Goal: Information Seeking & Learning: Learn about a topic

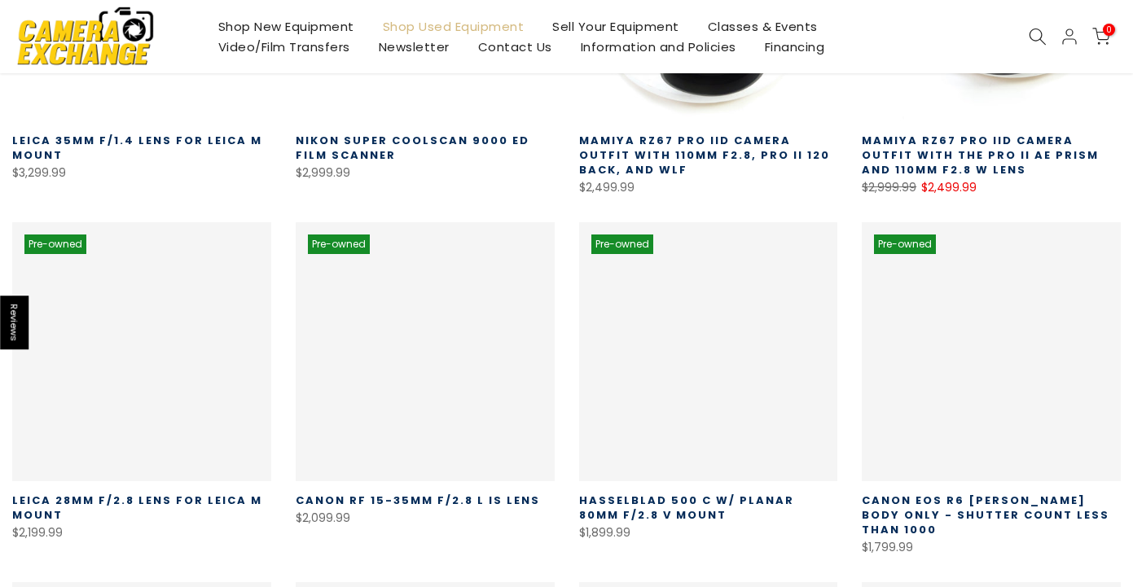
scroll to position [538, 0]
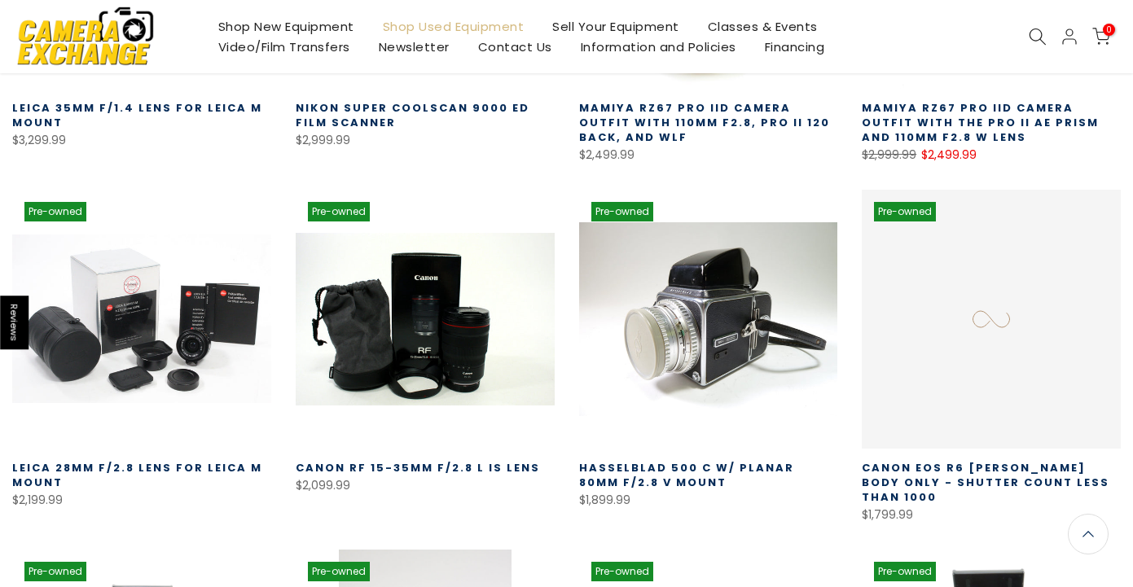
type input "**********"
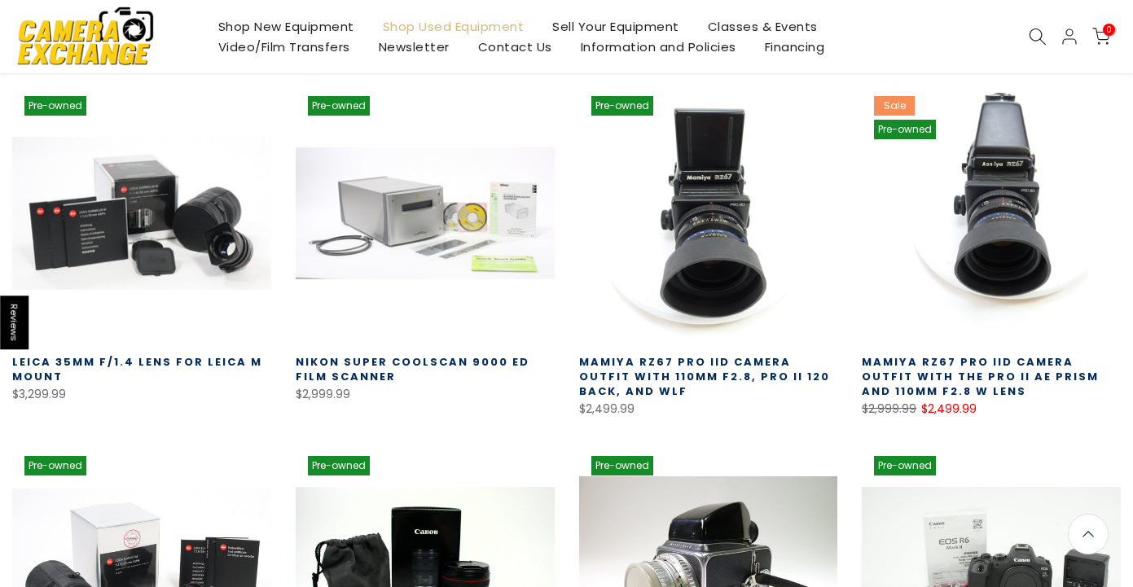
scroll to position [0, 0]
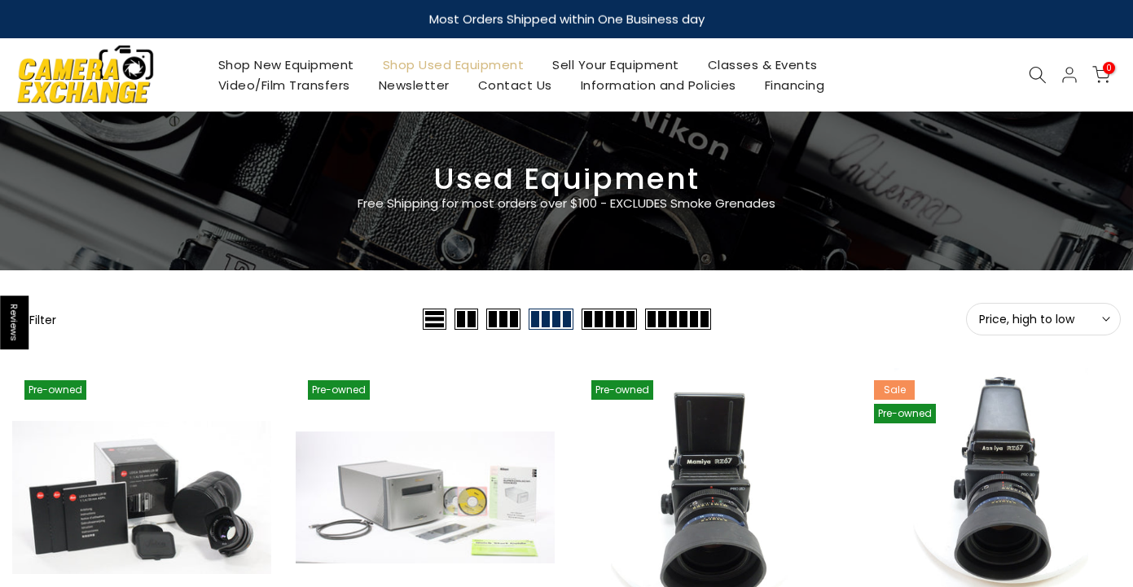
click at [1059, 317] on span "Price, high to low" at bounding box center [1043, 319] width 129 height 15
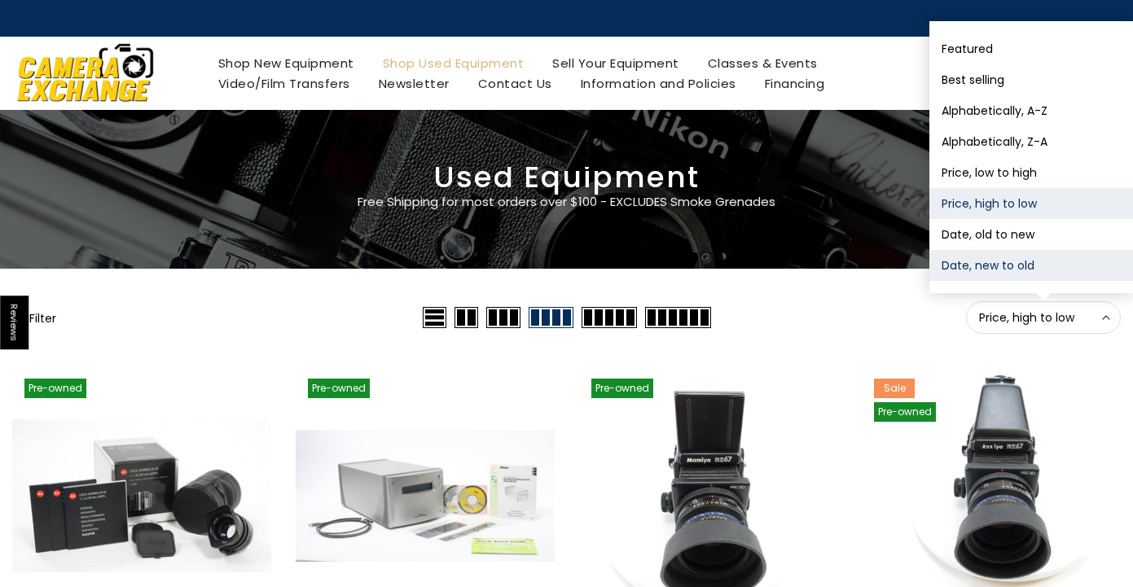
click at [1008, 266] on button "Date, new to old" at bounding box center [1031, 265] width 204 height 31
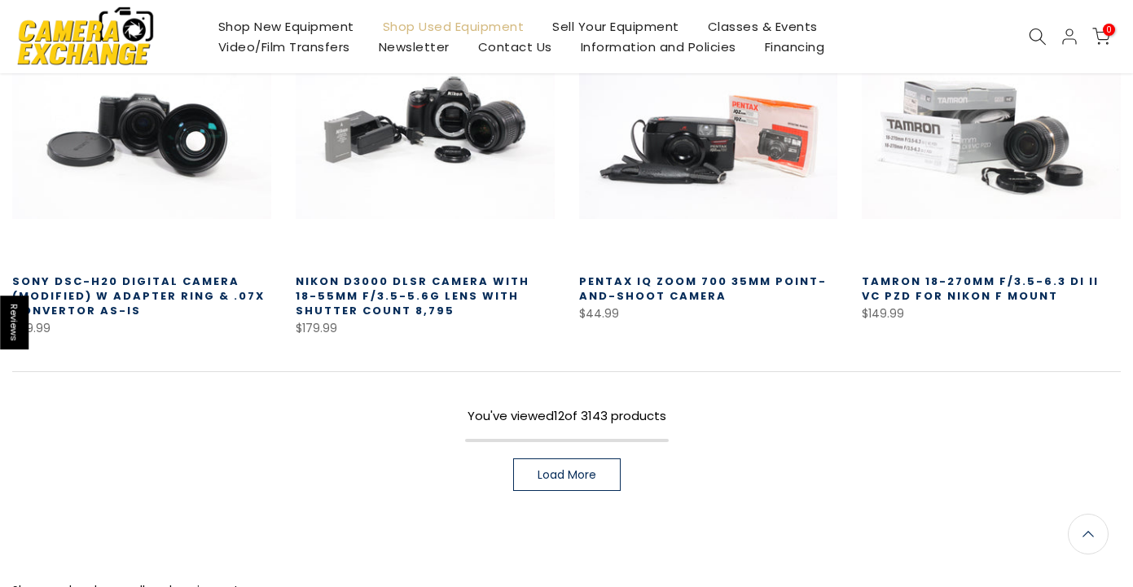
scroll to position [1082, 0]
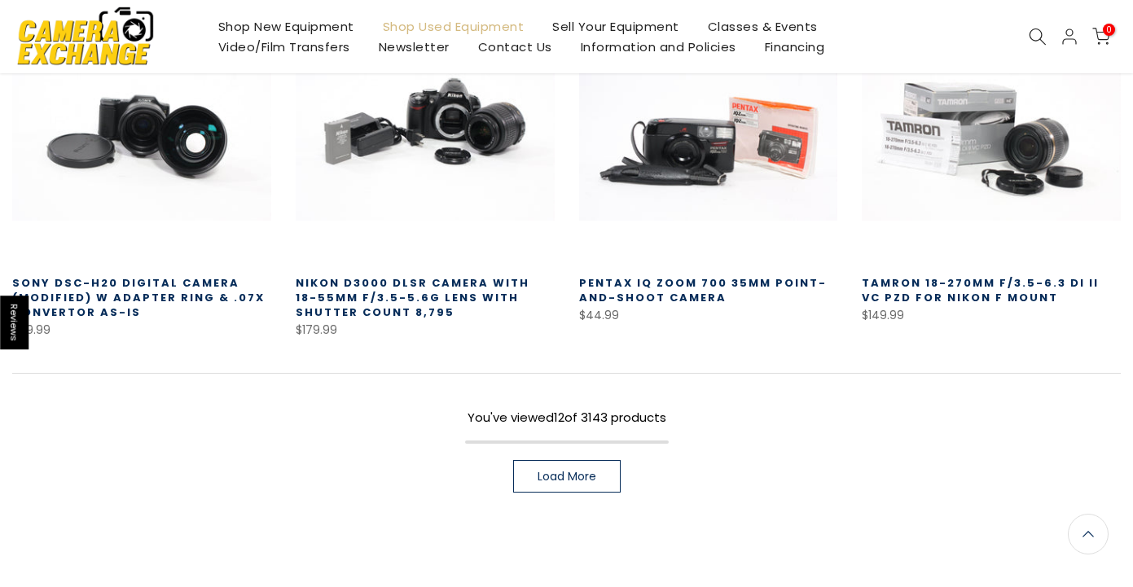
click at [593, 471] on span "Load More" at bounding box center [567, 476] width 59 height 11
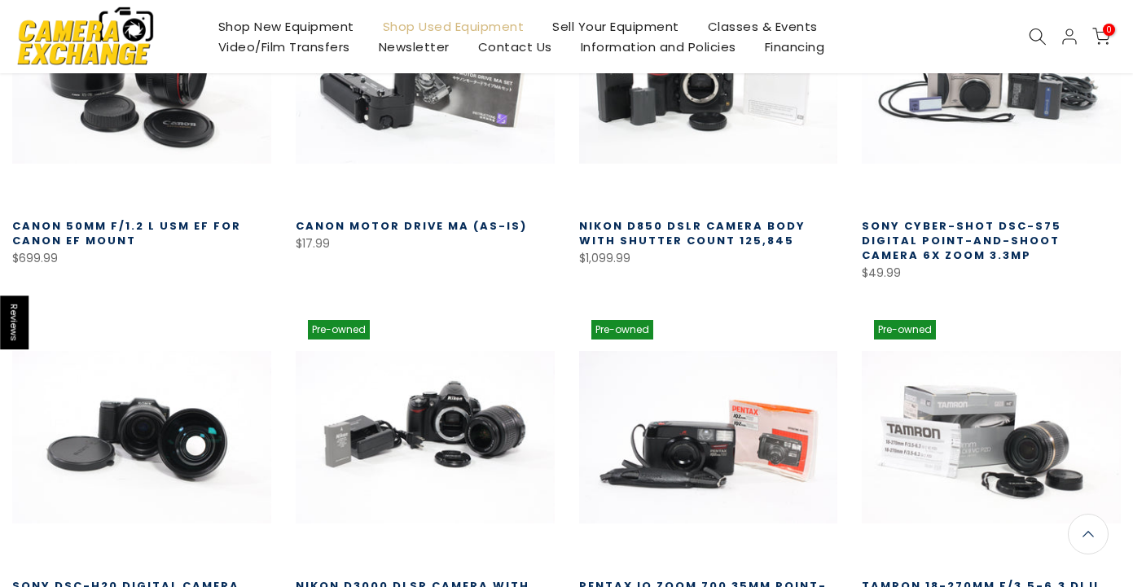
scroll to position [777, 0]
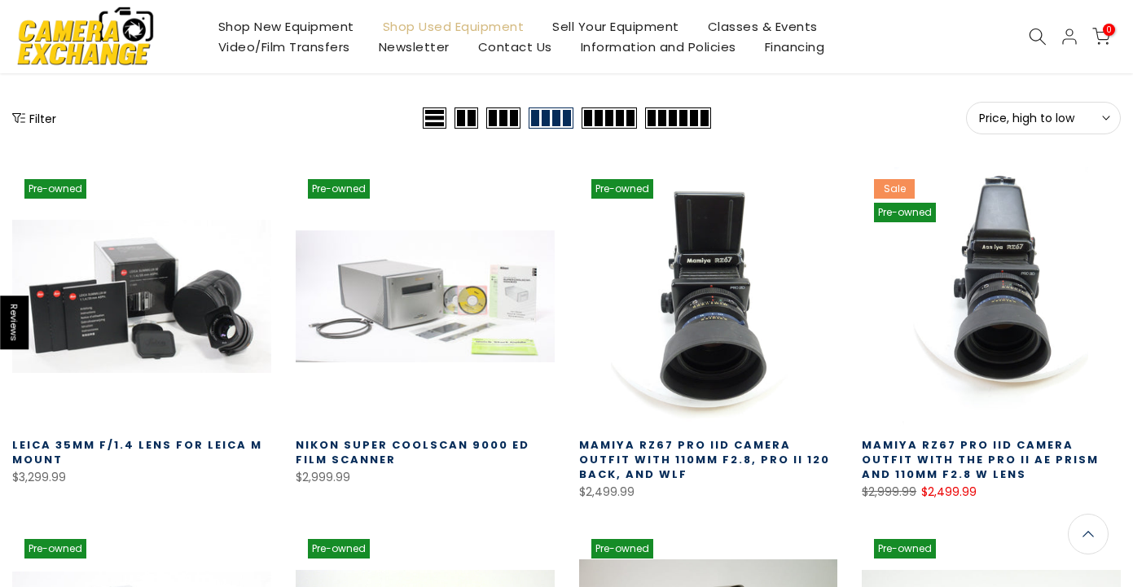
scroll to position [198, 0]
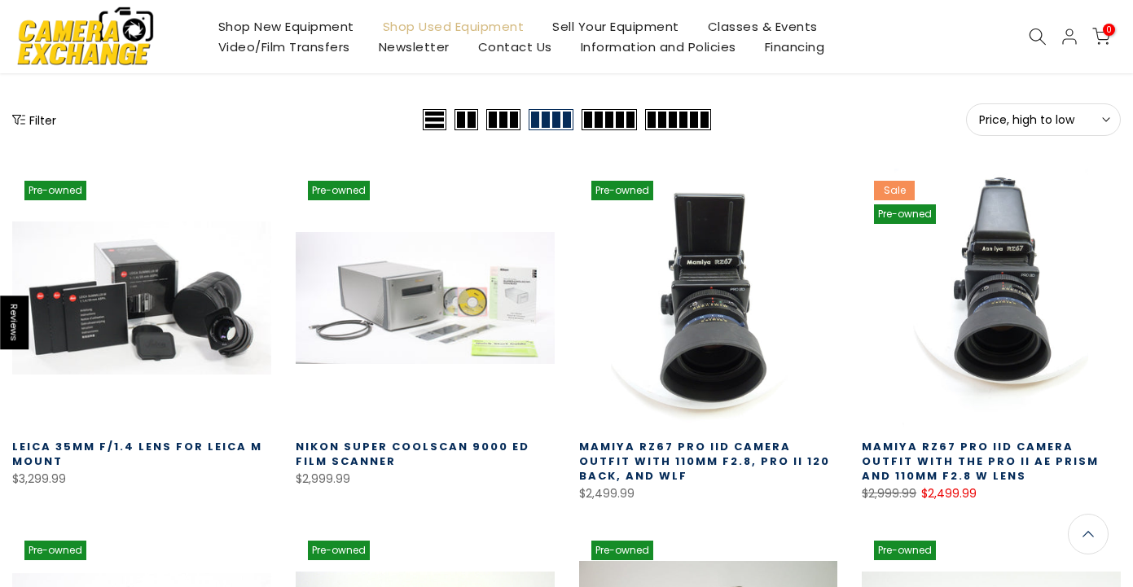
type input "**********"
click at [1067, 125] on span "Price, high to low" at bounding box center [1043, 119] width 129 height 15
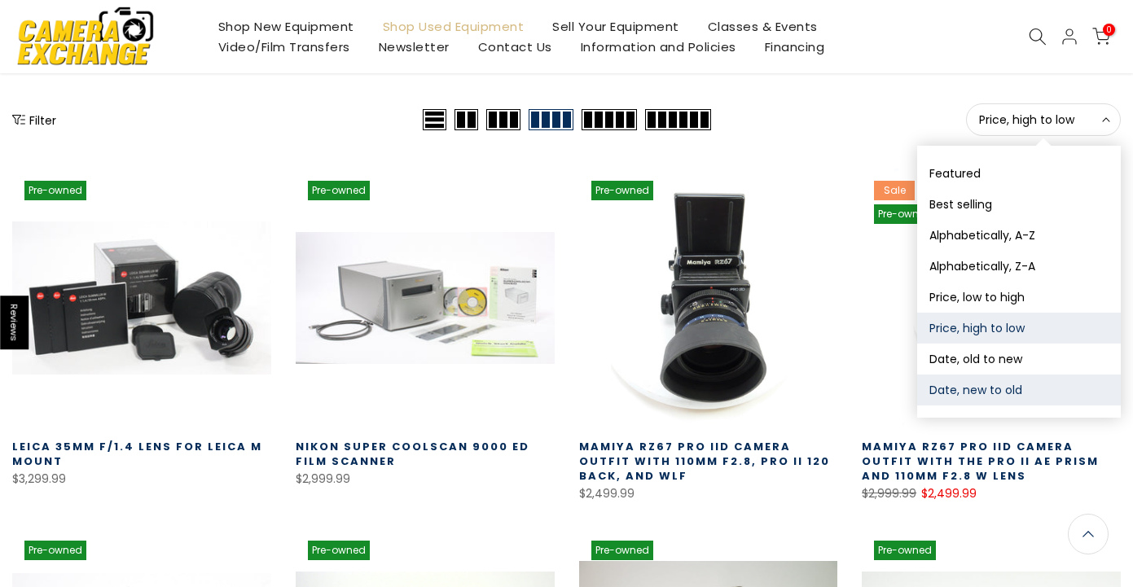
click at [977, 384] on button "Date, new to old" at bounding box center [1019, 390] width 204 height 31
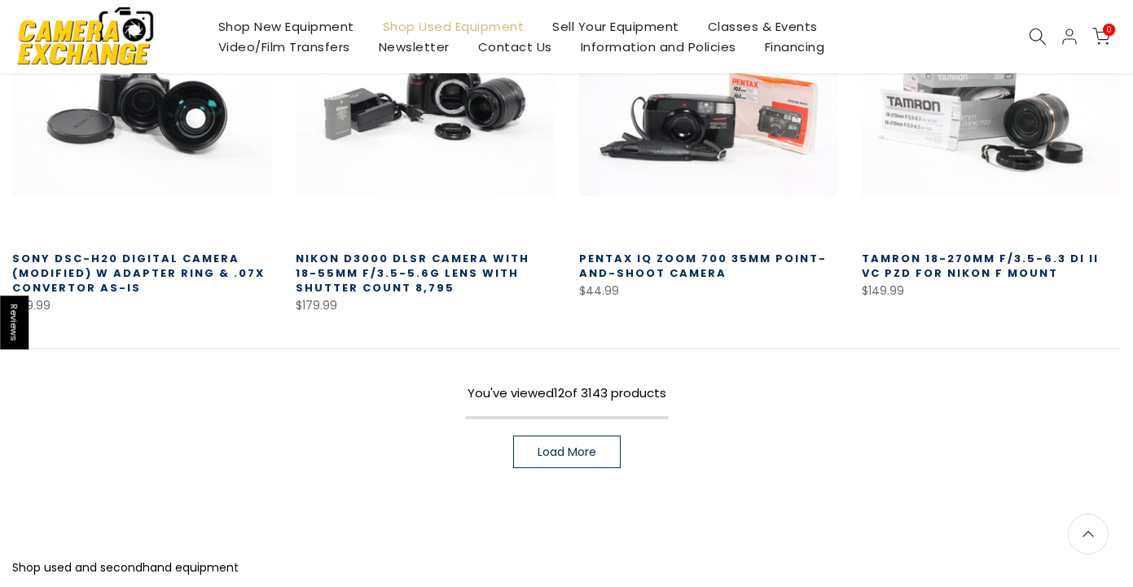
scroll to position [1162, 0]
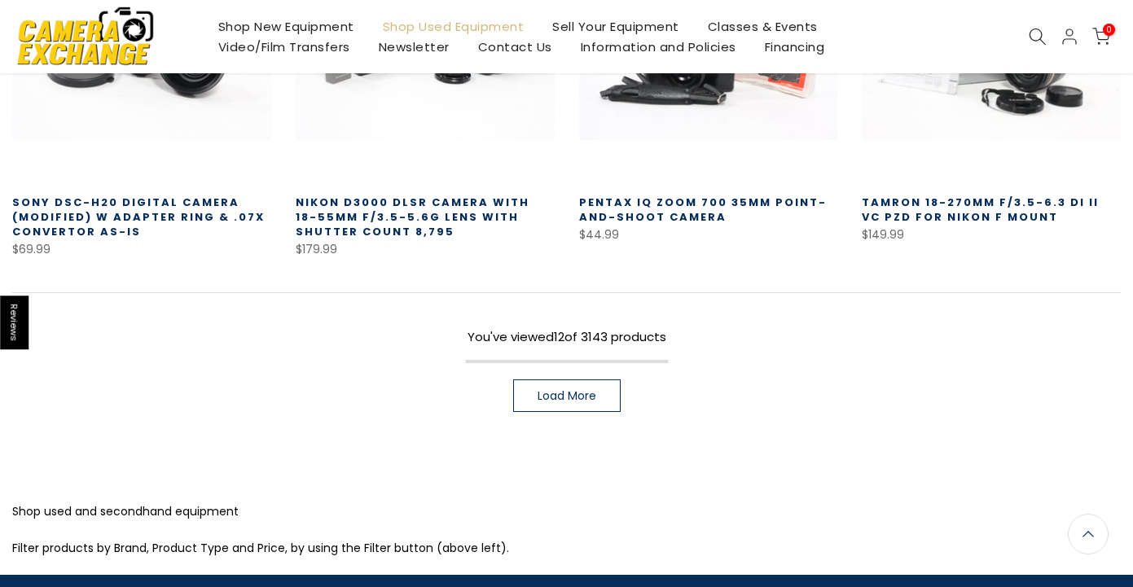
click at [573, 390] on span "Load More" at bounding box center [567, 395] width 59 height 11
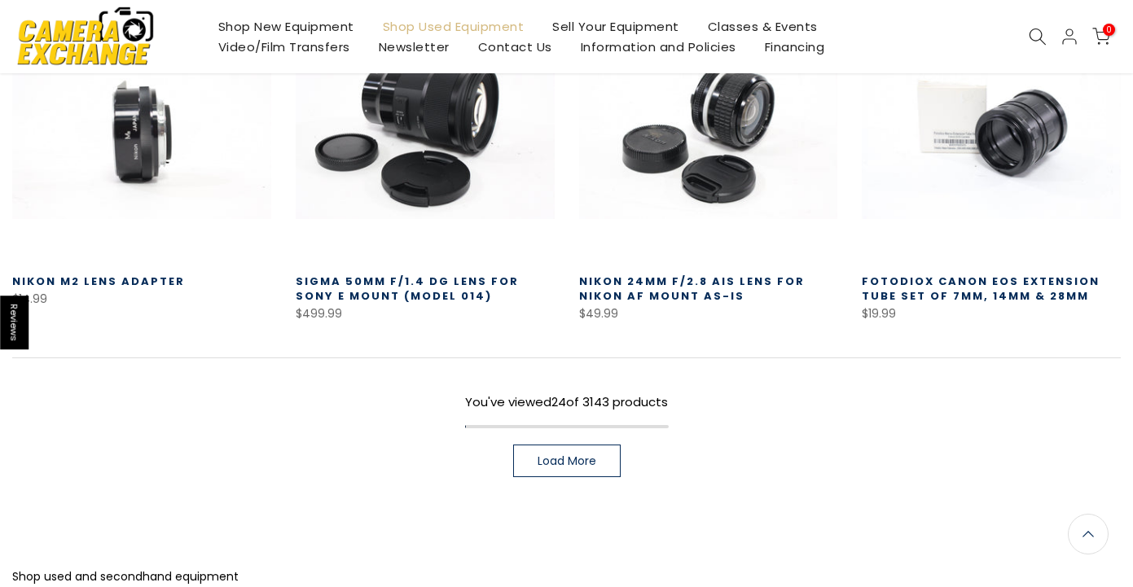
scroll to position [2161, 0]
